Goal: Task Accomplishment & Management: Complete application form

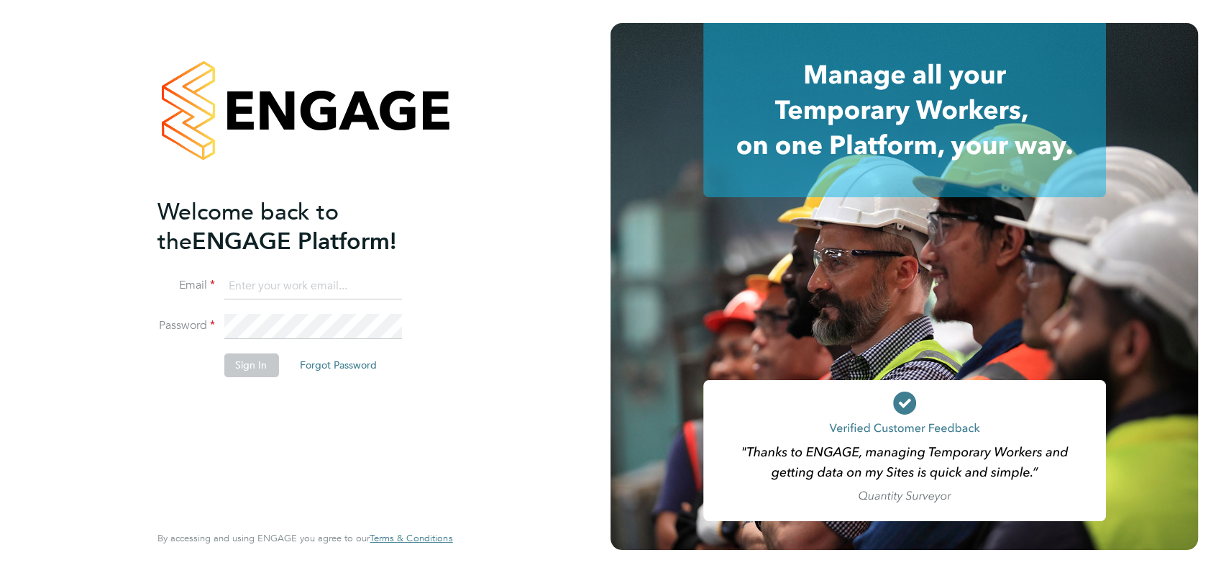
type input "[PERSON_NAME][EMAIL_ADDRESS][DOMAIN_NAME]"
click at [532, 286] on div "Welcome back to the ENGAGE Platform! Email [PERSON_NAME][EMAIL_ADDRESS][DOMAIN_…" at bounding box center [305, 286] width 611 height 573
click at [253, 363] on button "Sign In" at bounding box center [251, 364] width 55 height 23
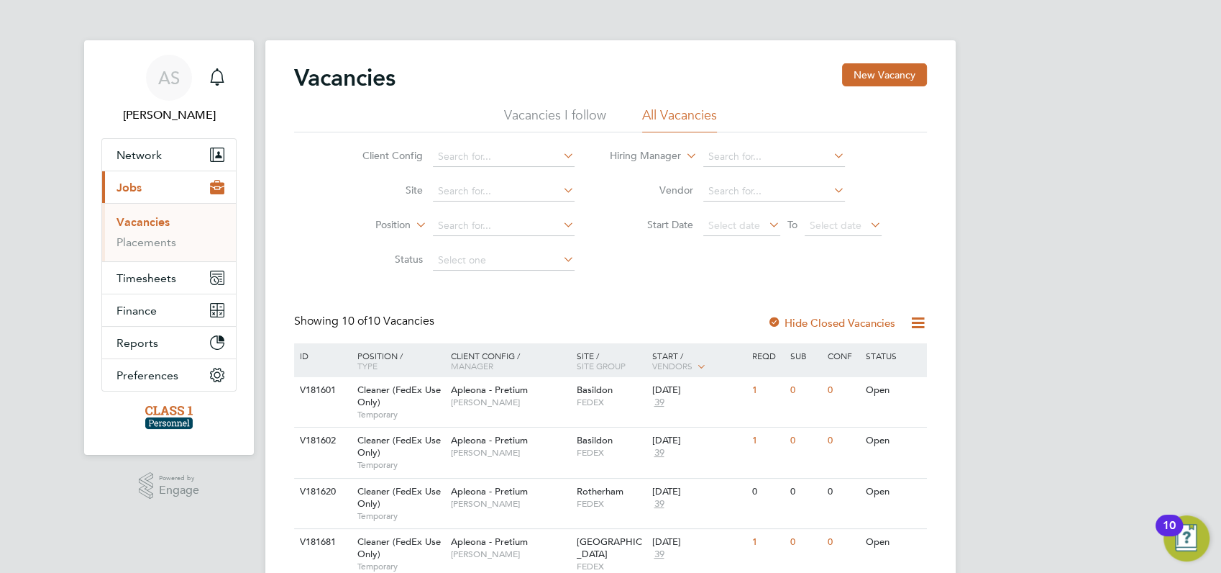
click at [134, 186] on span "Jobs" at bounding box center [129, 188] width 25 height 14
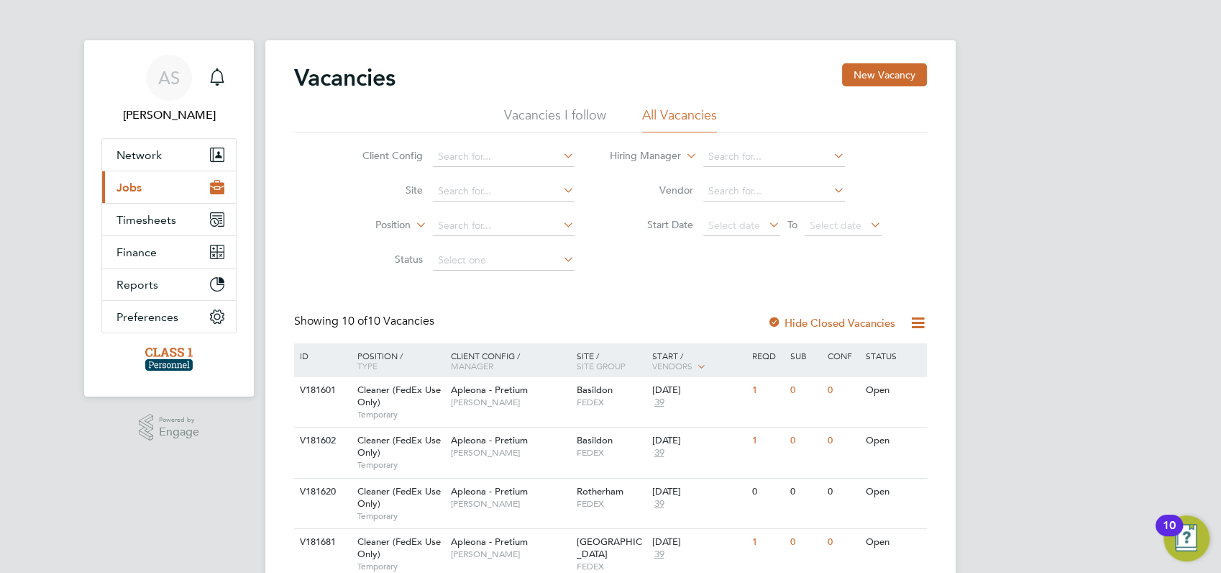
click at [134, 186] on span "Jobs" at bounding box center [129, 188] width 25 height 14
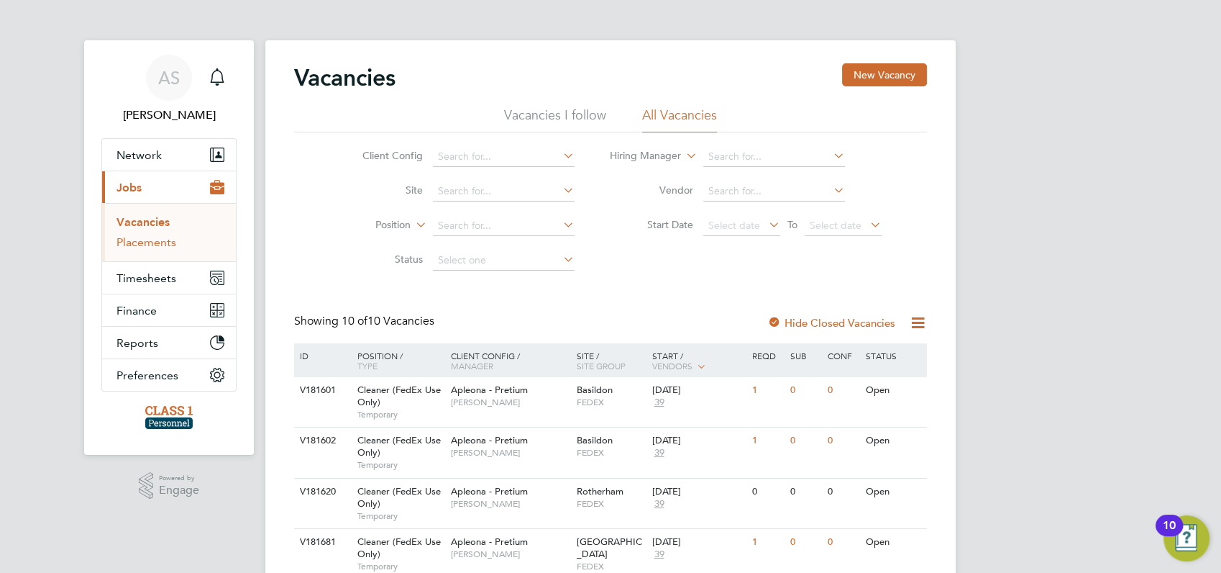
click at [142, 242] on link "Placements" at bounding box center [147, 242] width 60 height 14
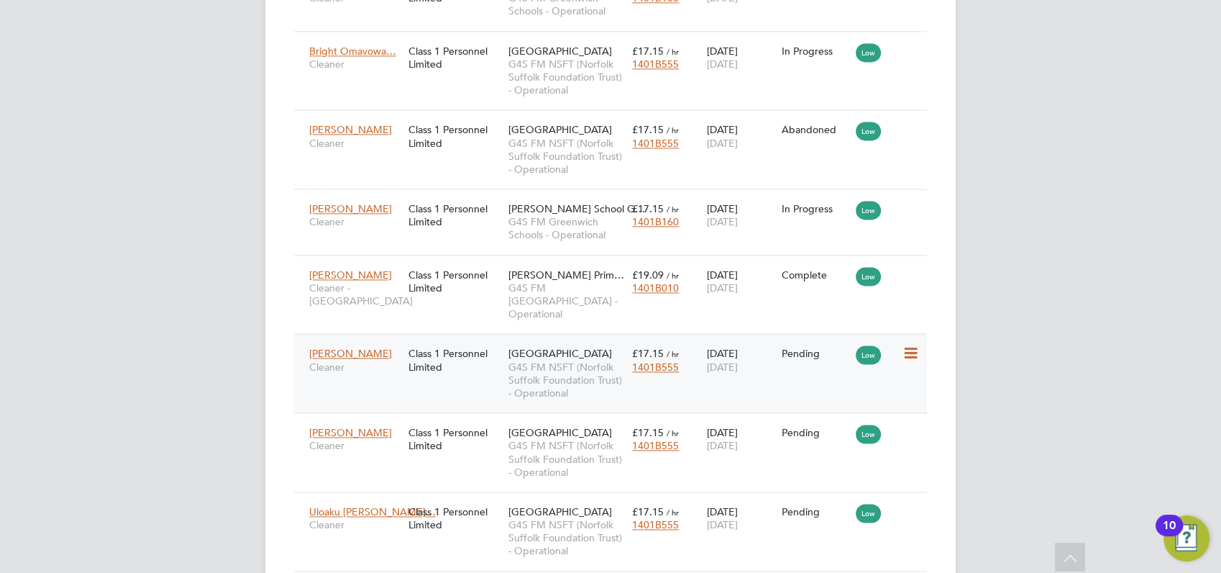
click at [914, 345] on icon at bounding box center [909, 353] width 14 height 17
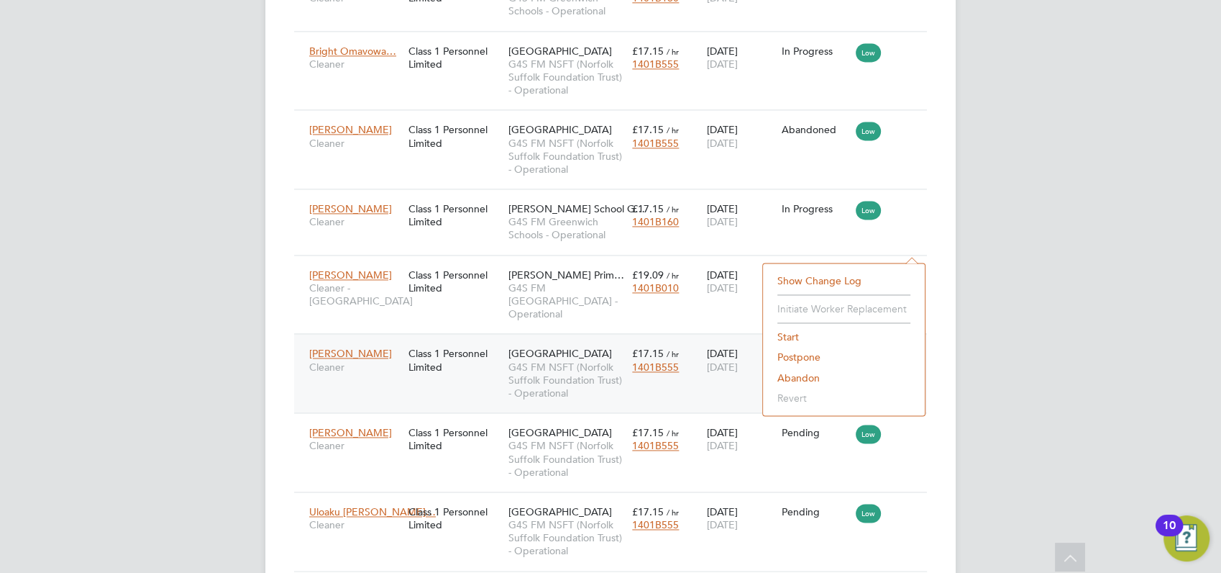
click at [787, 334] on li "Start" at bounding box center [843, 337] width 147 height 20
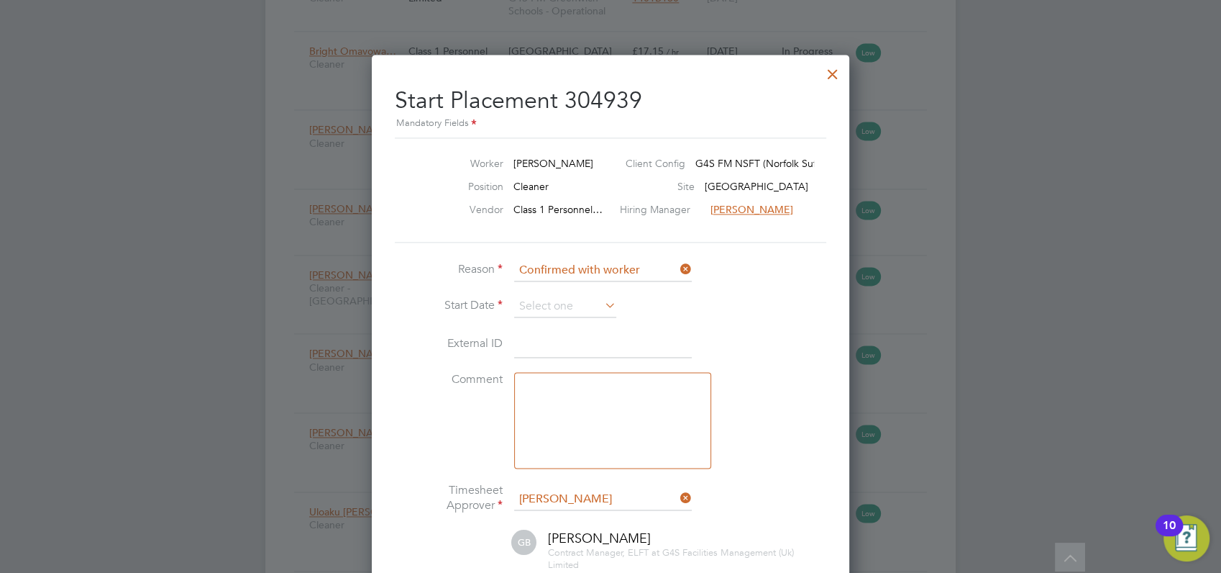
click at [838, 73] on div at bounding box center [833, 71] width 26 height 26
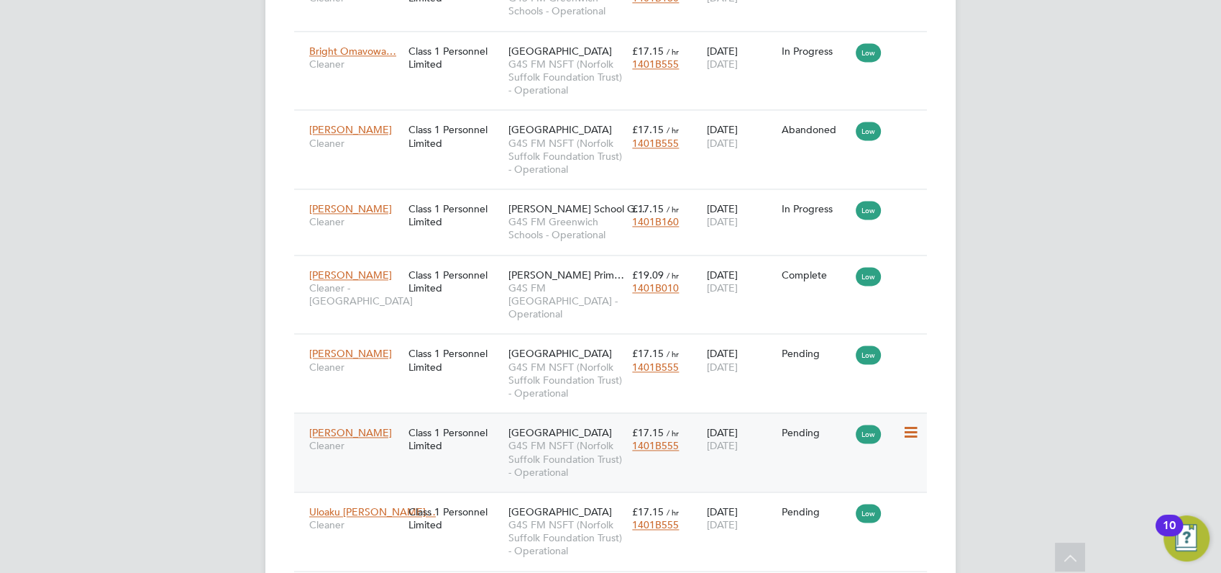
click at [906, 424] on icon at bounding box center [909, 432] width 14 height 17
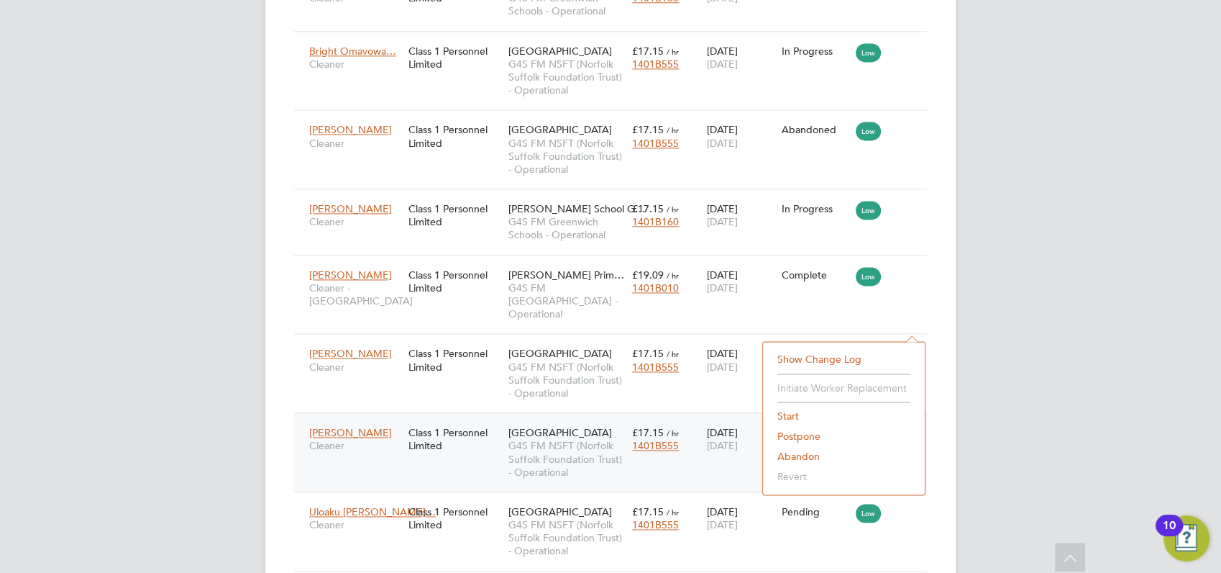
click at [788, 412] on li "Start" at bounding box center [843, 416] width 147 height 20
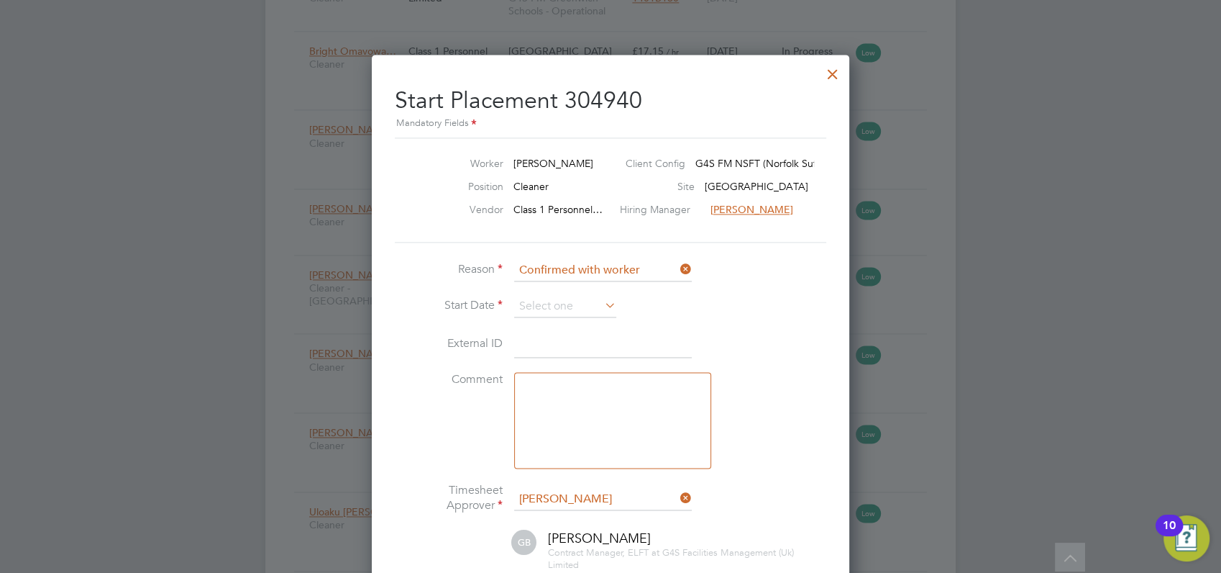
click at [602, 304] on icon at bounding box center [602, 305] width 0 height 20
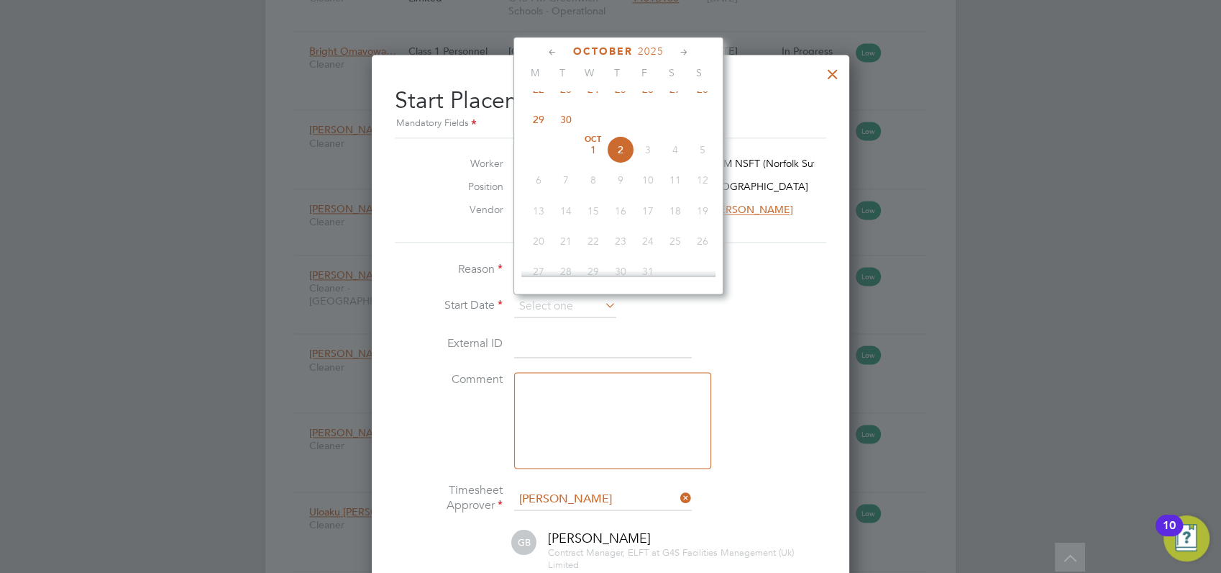
click at [624, 163] on span "2" at bounding box center [620, 149] width 27 height 27
type input "02 Oct 2025"
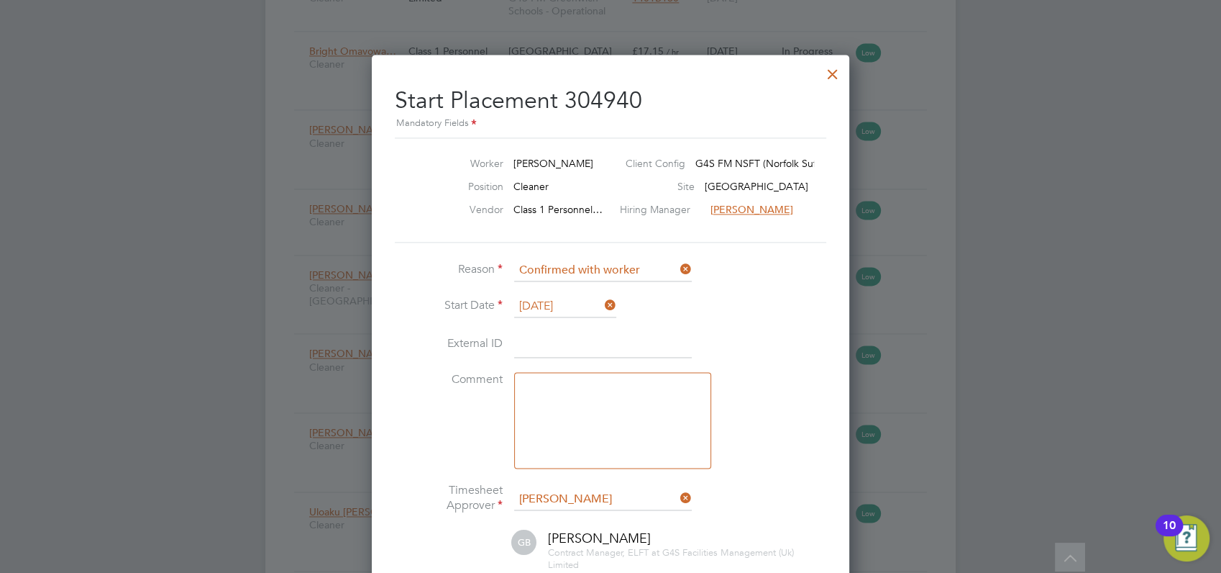
click at [1042, 313] on div at bounding box center [610, 286] width 1221 height 573
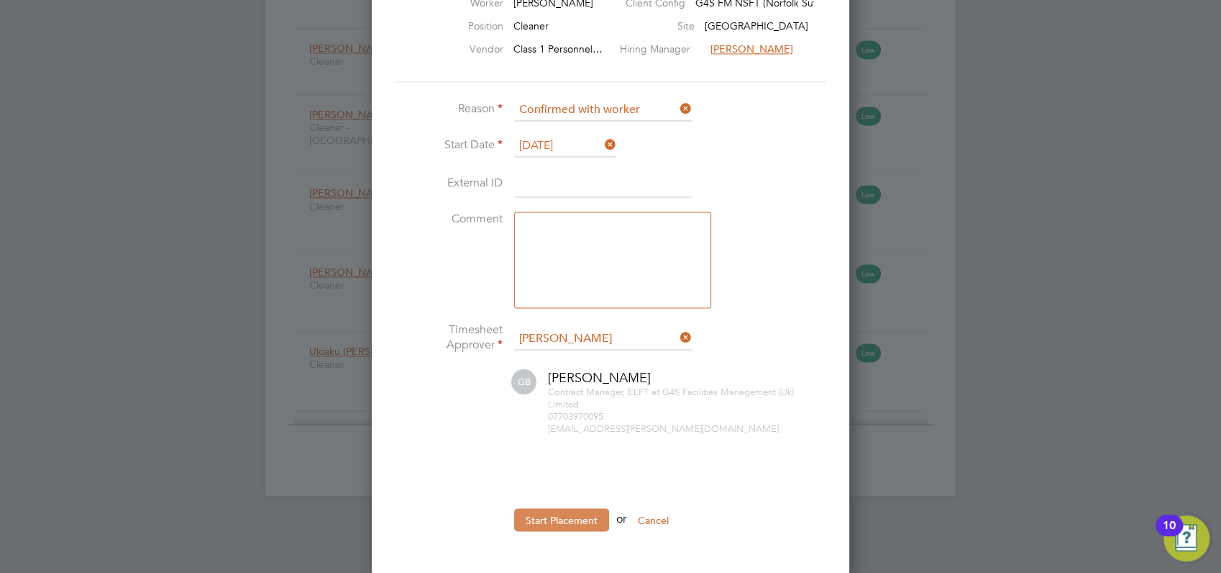
click at [580, 520] on button "Start Placement" at bounding box center [561, 519] width 95 height 23
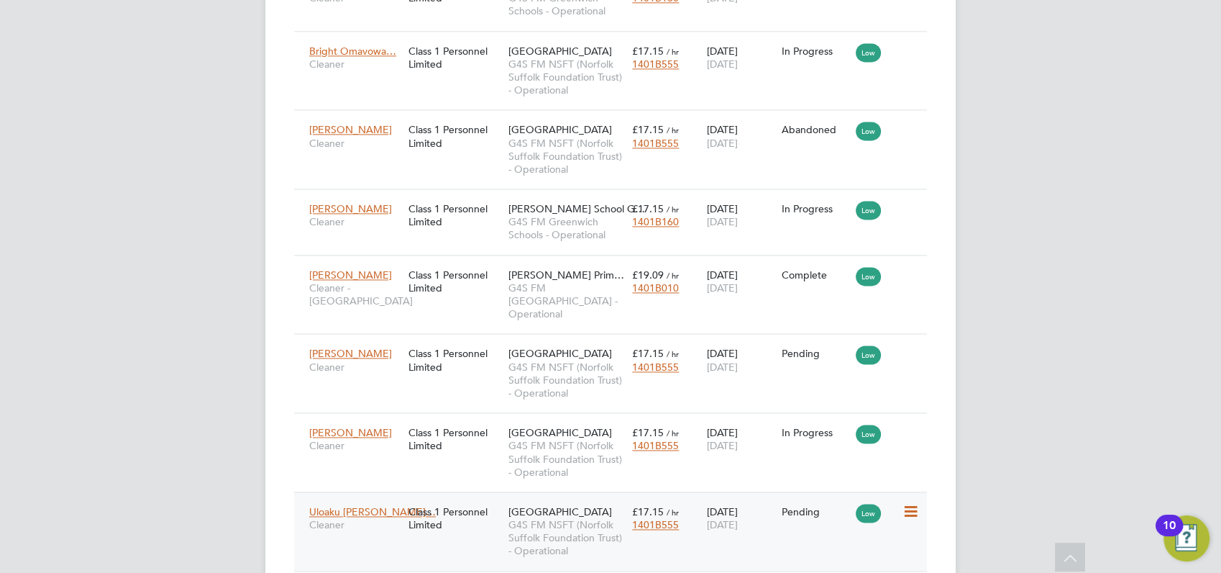
click at [912, 503] on icon at bounding box center [909, 511] width 14 height 17
click at [785, 494] on li "Start" at bounding box center [843, 494] width 147 height 20
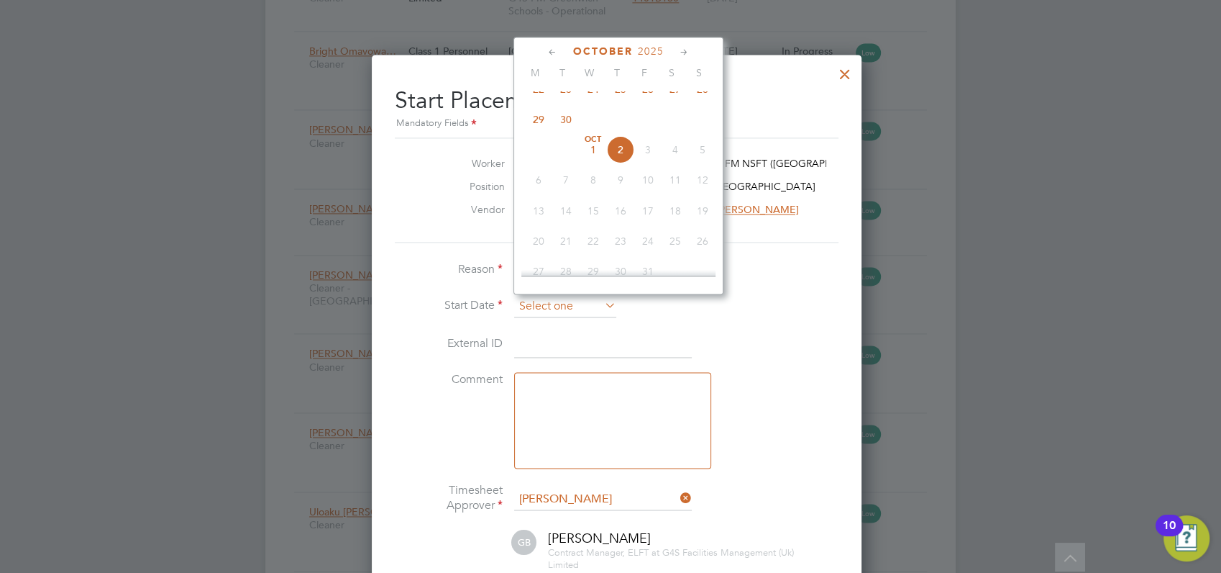
click at [594, 302] on input at bounding box center [565, 307] width 102 height 22
click at [621, 162] on span "2" at bounding box center [620, 149] width 27 height 27
type input "02 Oct 2025"
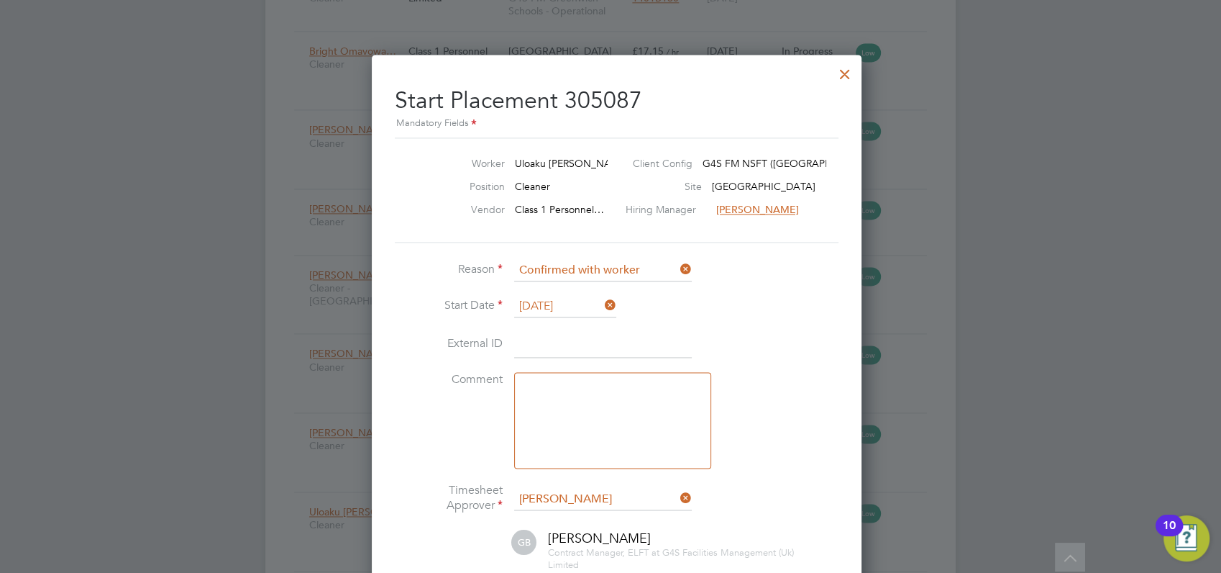
click at [1021, 295] on div at bounding box center [610, 286] width 1221 height 573
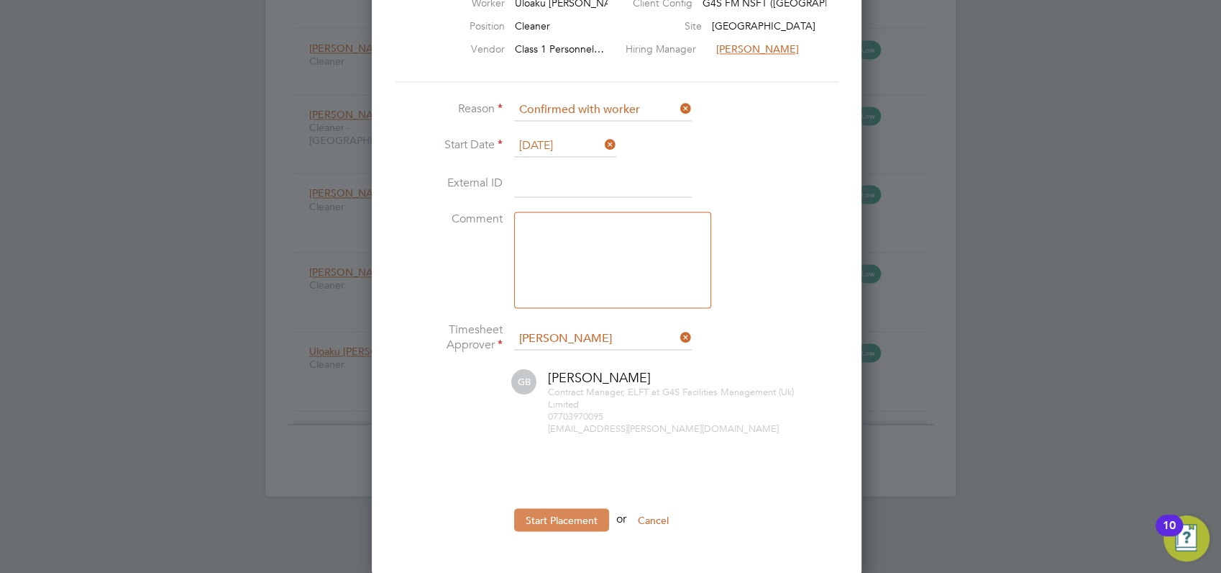
click at [570, 520] on button "Start Placement" at bounding box center [561, 519] width 95 height 23
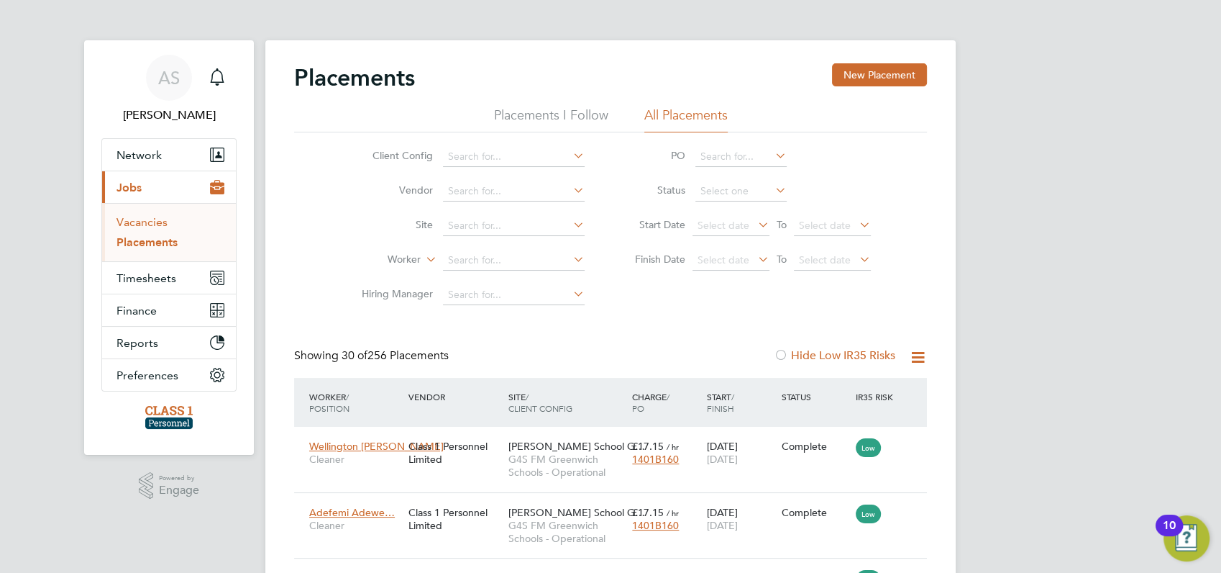
click at [141, 219] on link "Vacancies" at bounding box center [142, 222] width 51 height 14
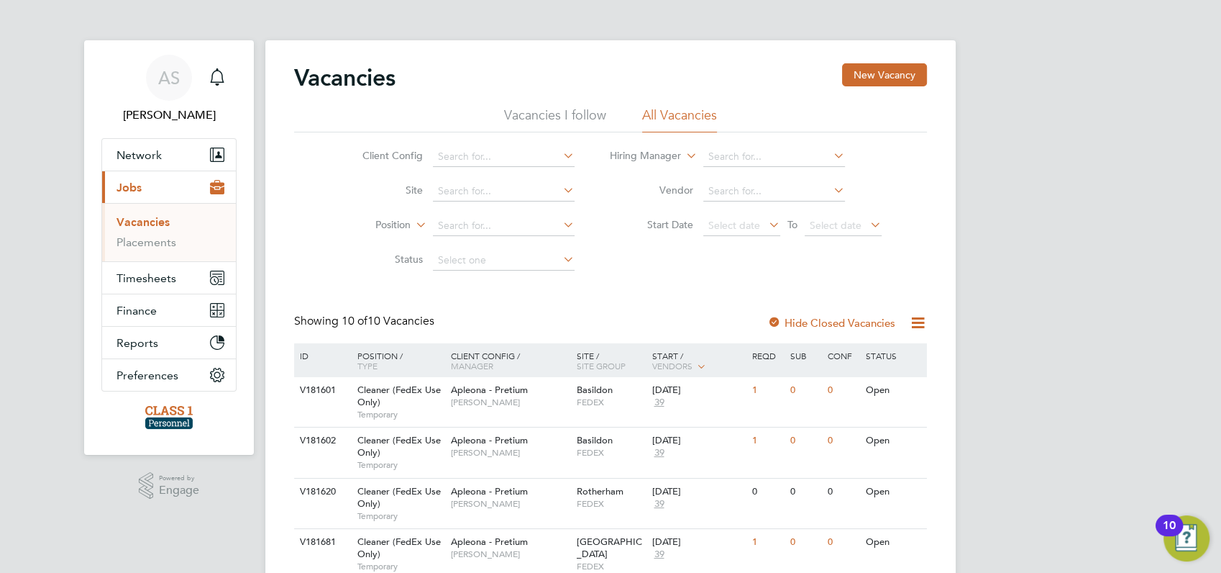
click at [996, 156] on div "AS Angela Sabaroche Notifications Applications: Network Businesses Sites Worker…" at bounding box center [610, 491] width 1221 height 983
